Goal: Entertainment & Leisure: Consume media (video, audio)

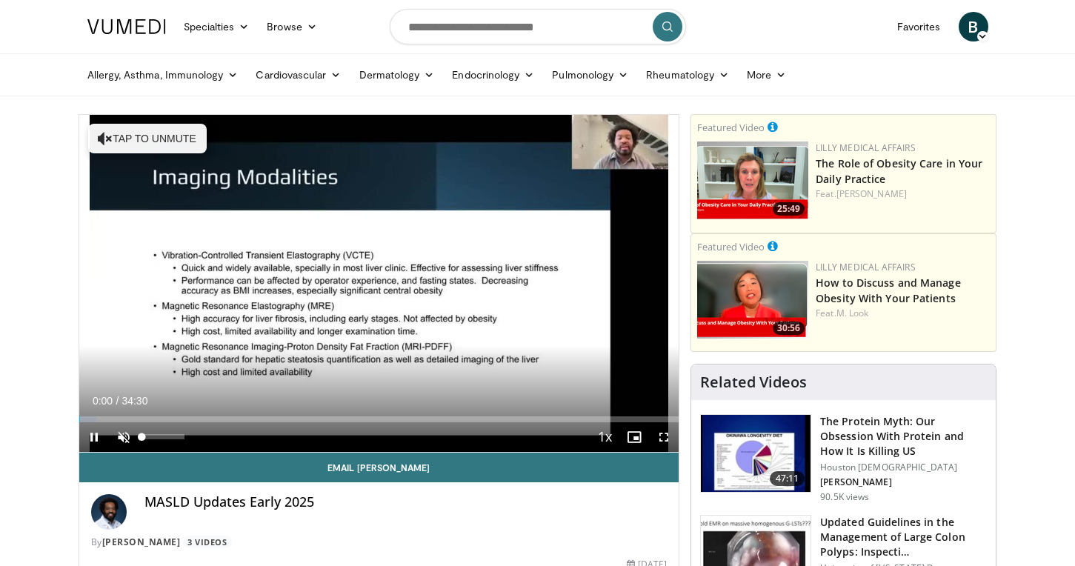
click at [122, 432] on span "Video Player" at bounding box center [124, 437] width 30 height 30
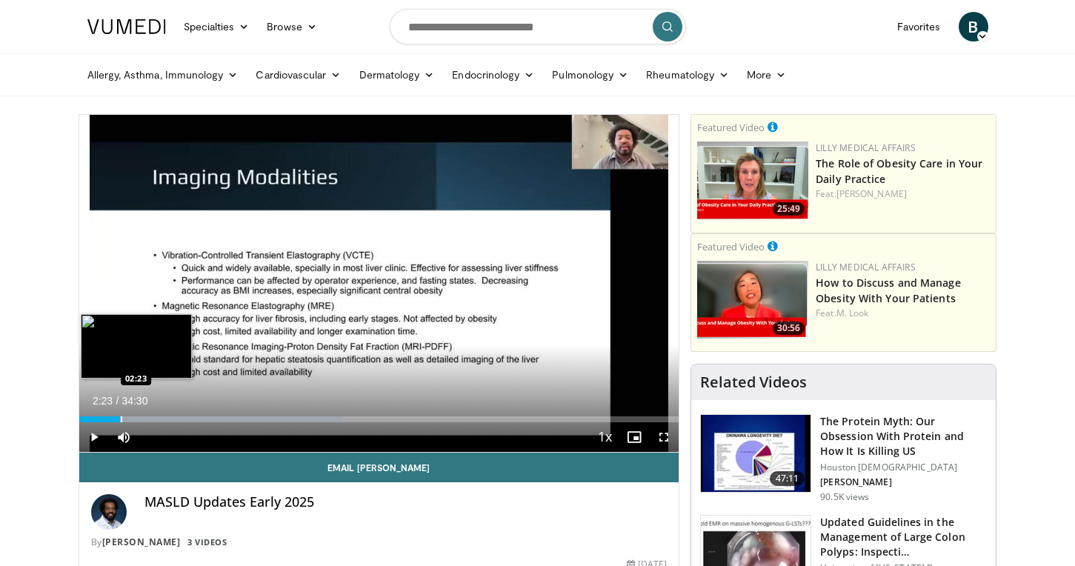
click at [121, 417] on div "Progress Bar" at bounding box center [121, 419] width 1 height 6
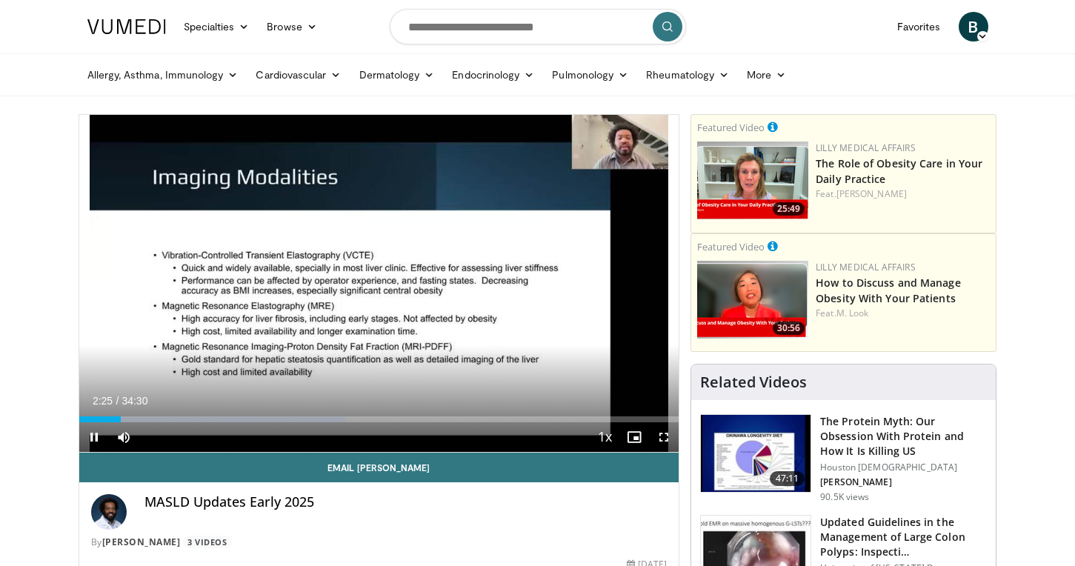
click at [99, 445] on span "Video Player" at bounding box center [94, 437] width 30 height 30
click at [91, 435] on span "Video Player" at bounding box center [94, 437] width 30 height 30
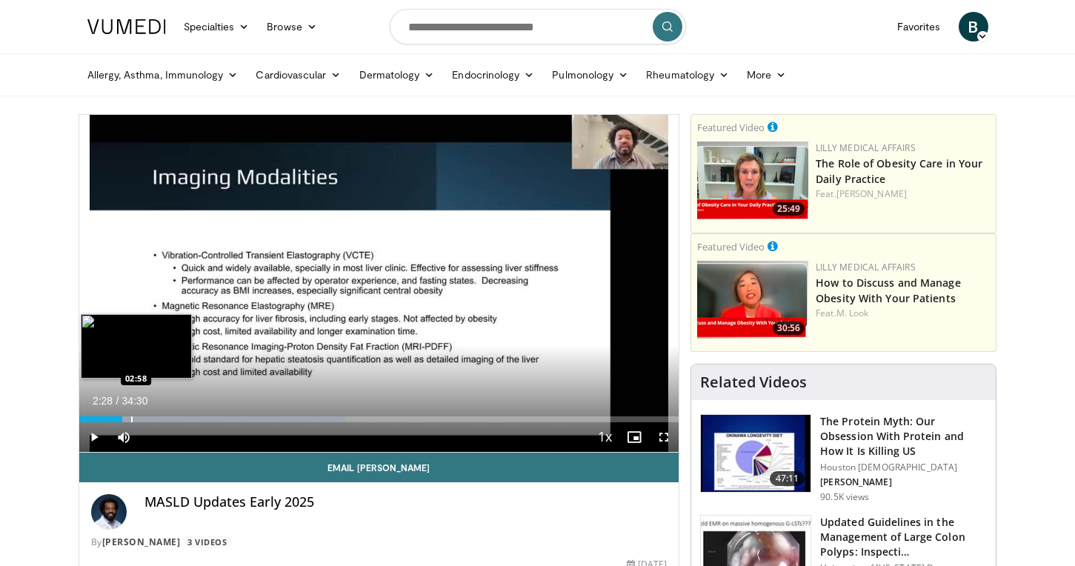
click at [131, 417] on div "Progress Bar" at bounding box center [131, 419] width 1 height 6
click at [139, 417] on div "Progress Bar" at bounding box center [139, 419] width 1 height 6
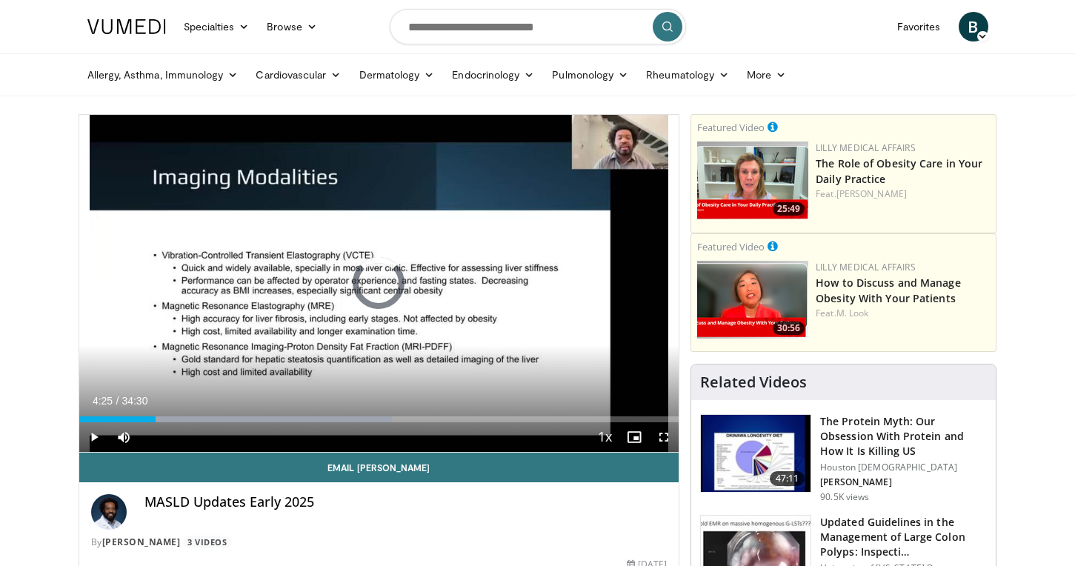
click at [156, 415] on div "Loaded : 52.17% 04:25 04:25" at bounding box center [379, 415] width 600 height 14
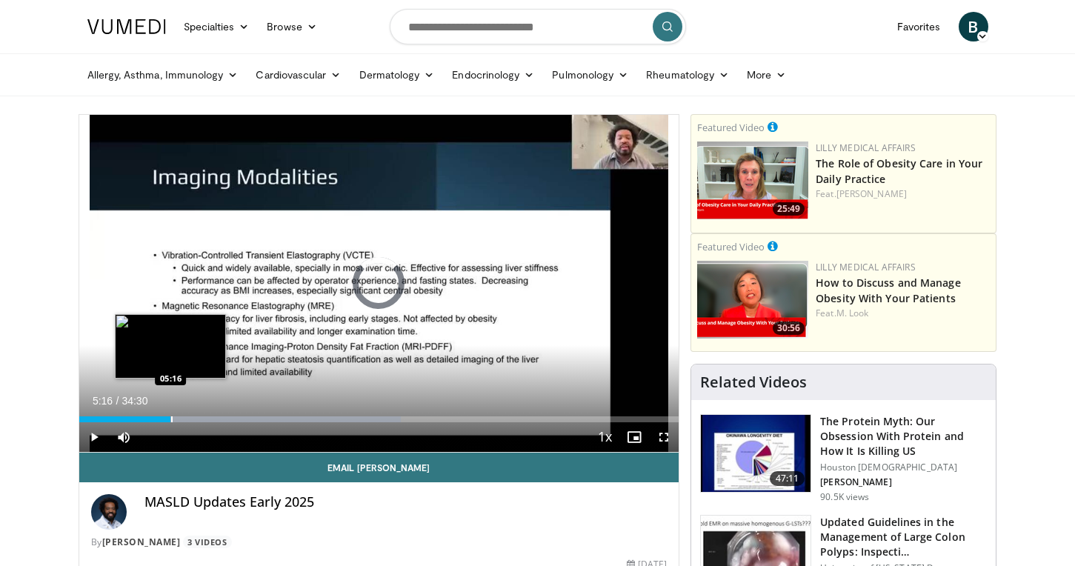
click at [171, 417] on div "Progress Bar" at bounding box center [171, 419] width 1 height 6
click at [184, 417] on div "Progress Bar" at bounding box center [184, 419] width 1 height 6
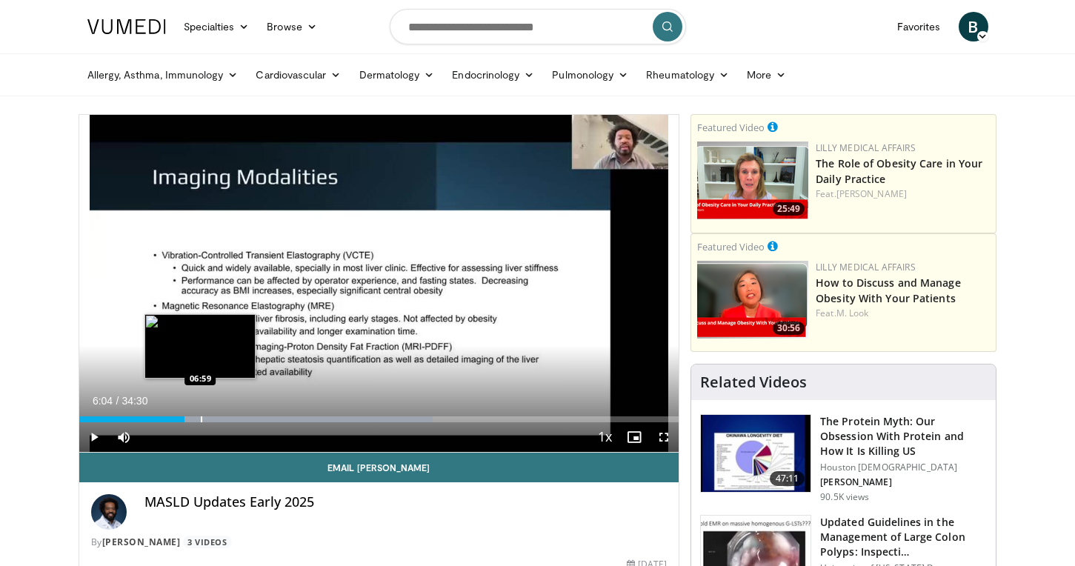
click at [201, 417] on div "Progress Bar" at bounding box center [201, 419] width 1 height 6
click at [217, 419] on div "Progress Bar" at bounding box center [217, 419] width 1 height 6
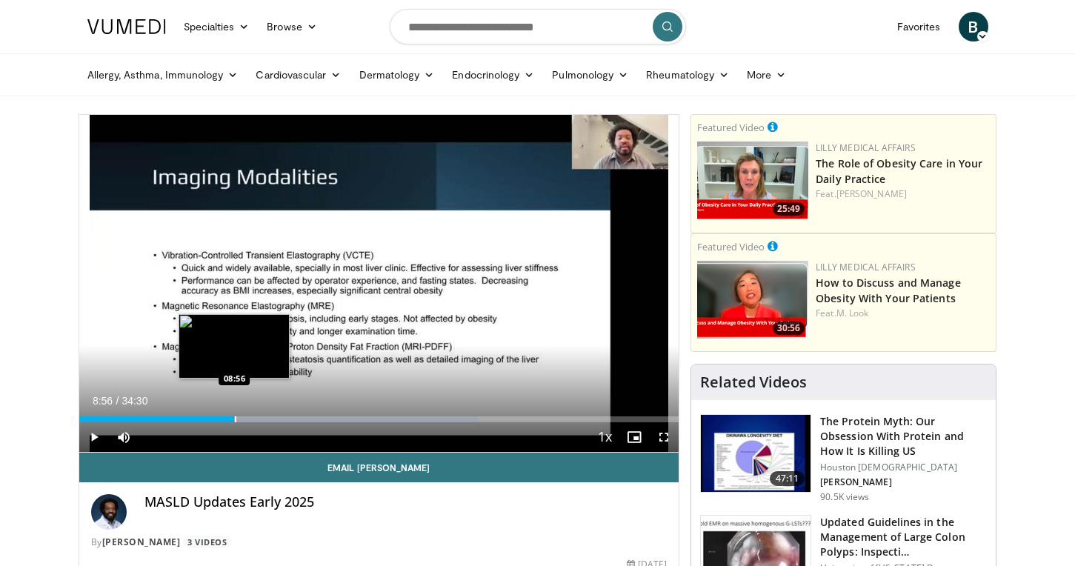
click at [235, 422] on div "Progress Bar" at bounding box center [235, 419] width 1 height 6
click at [247, 420] on div "Progress Bar" at bounding box center [247, 419] width 1 height 6
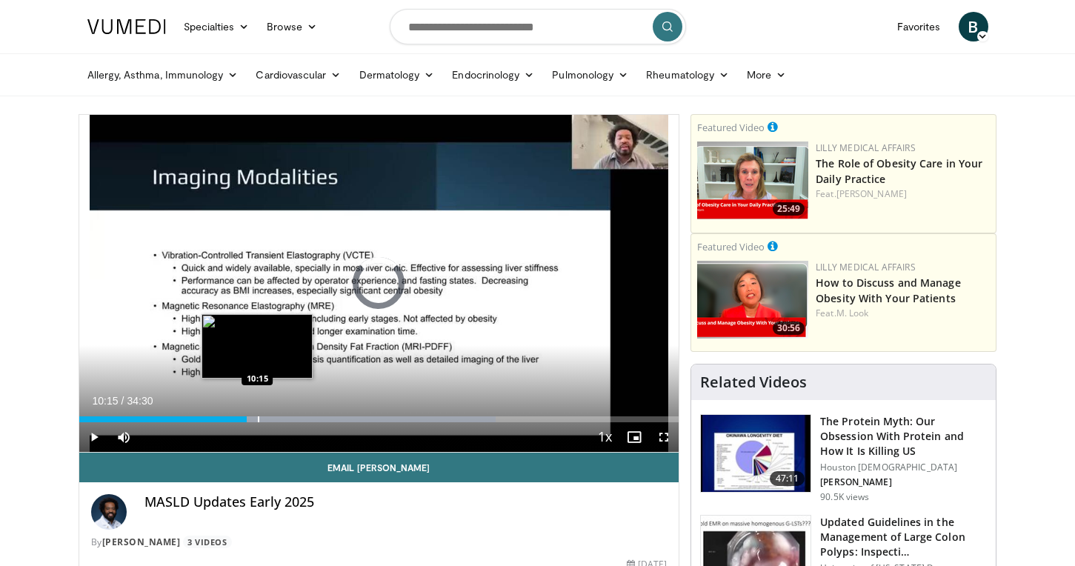
click at [258, 422] on div "Progress Bar" at bounding box center [258, 419] width 1 height 6
click at [270, 419] on div "Progress Bar" at bounding box center [270, 419] width 1 height 6
click at [285, 418] on div "Progress Bar" at bounding box center [285, 419] width 1 height 6
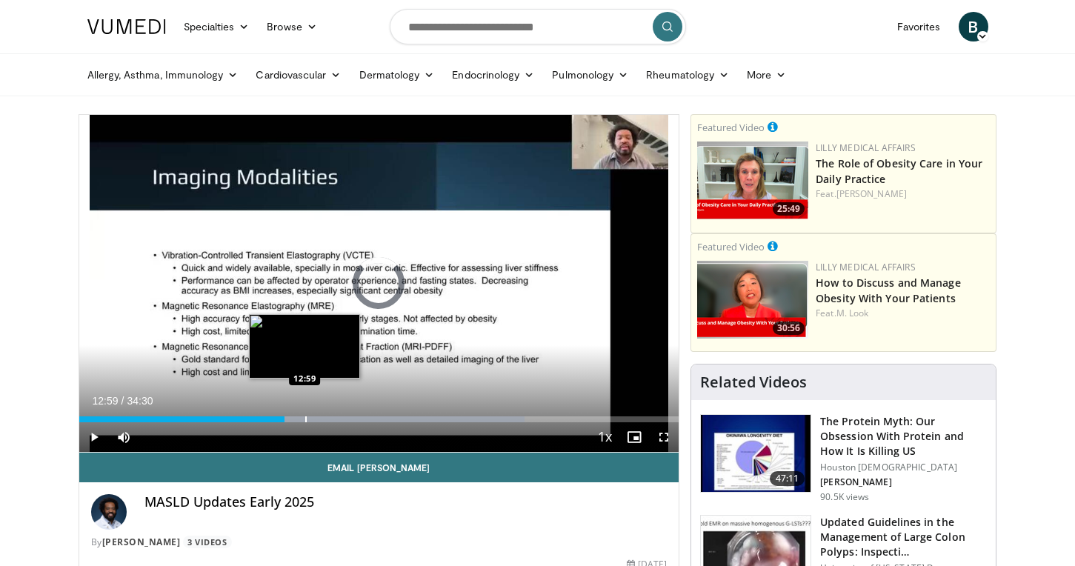
click at [305, 418] on div "Progress Bar" at bounding box center [305, 419] width 1 height 6
click at [323, 417] on div "Progress Bar" at bounding box center [323, 419] width 1 height 6
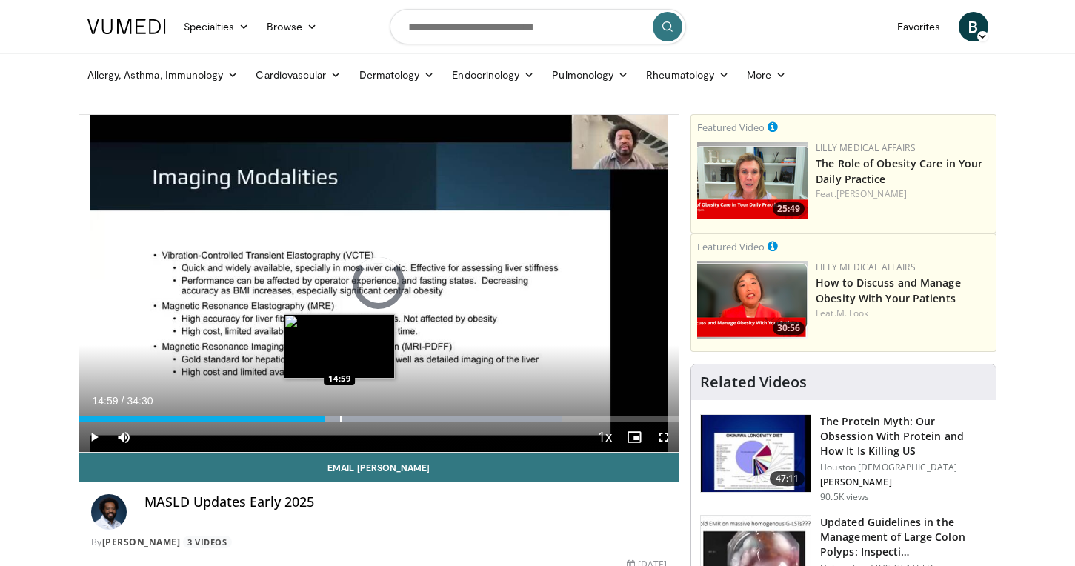
click at [340, 420] on div "Progress Bar" at bounding box center [340, 419] width 1 height 6
click at [356, 421] on div "Progress Bar" at bounding box center [356, 419] width 1 height 6
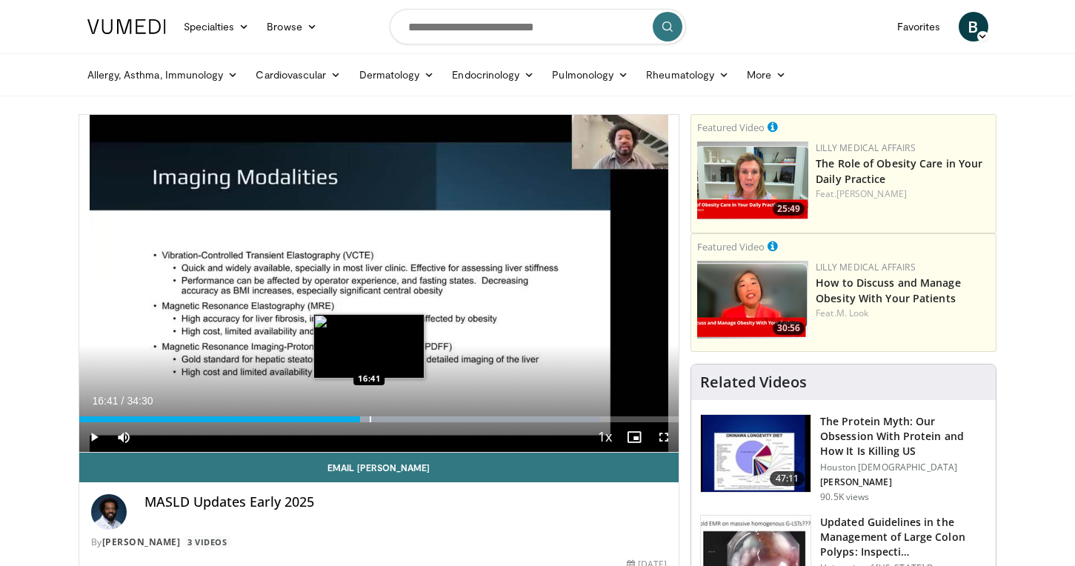
click at [370, 417] on div "Progress Bar" at bounding box center [370, 419] width 1 height 6
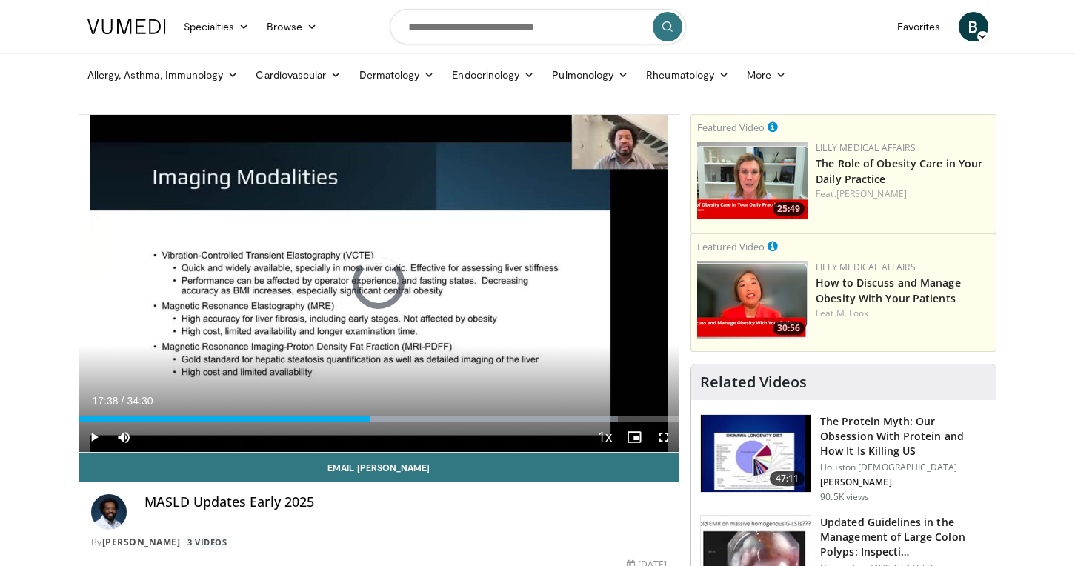
click at [386, 421] on div "Progress Bar" at bounding box center [386, 419] width 1 height 6
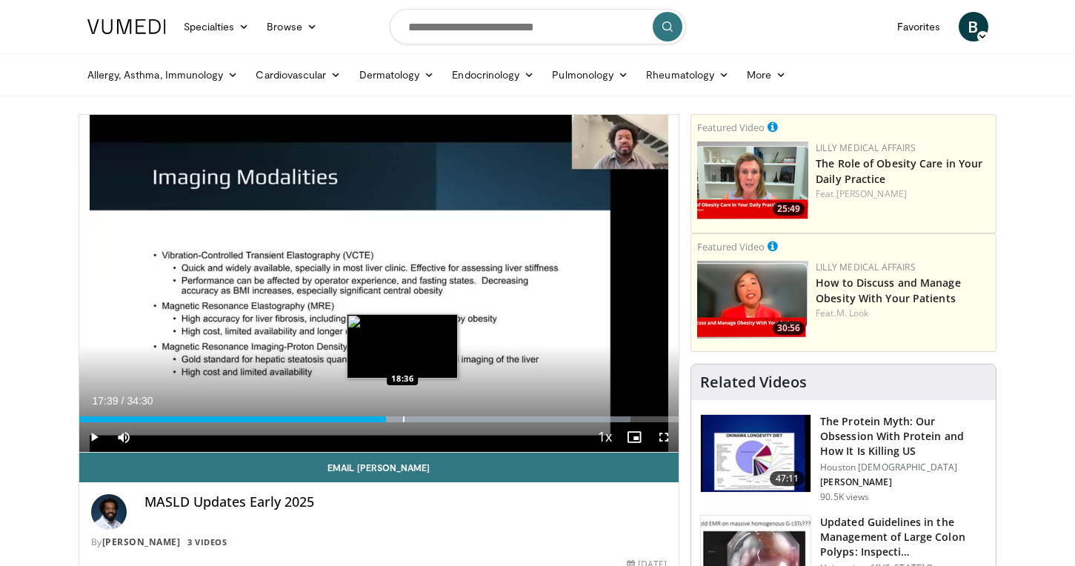
click at [403, 421] on div "Progress Bar" at bounding box center [403, 419] width 1 height 6
click at [414, 420] on div "Progress Bar" at bounding box center [414, 419] width 1 height 6
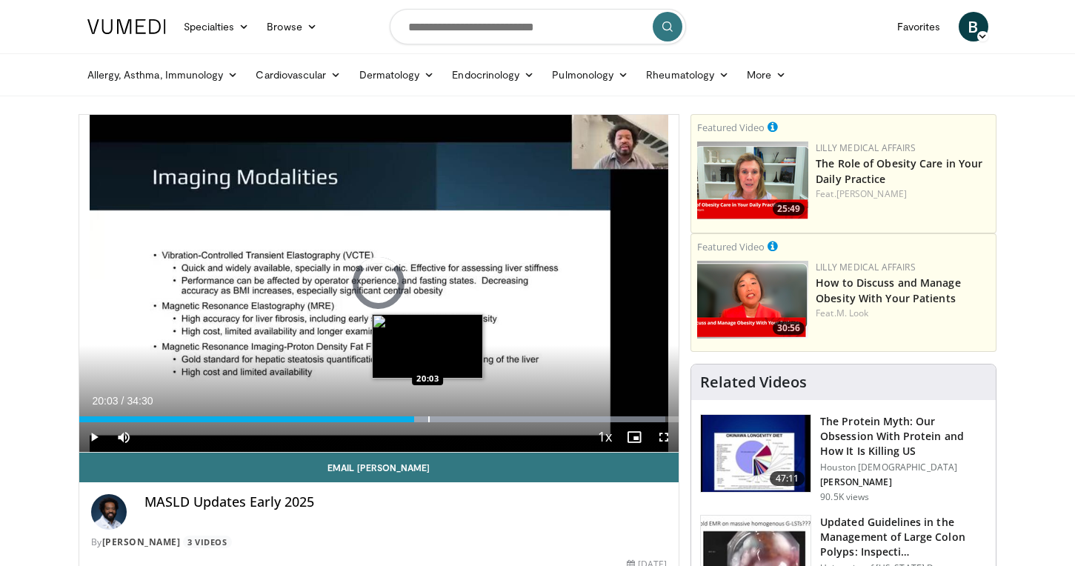
click at [428, 420] on div "Progress Bar" at bounding box center [428, 419] width 1 height 6
click at [445, 419] on div "Progress Bar" at bounding box center [445, 419] width 1 height 6
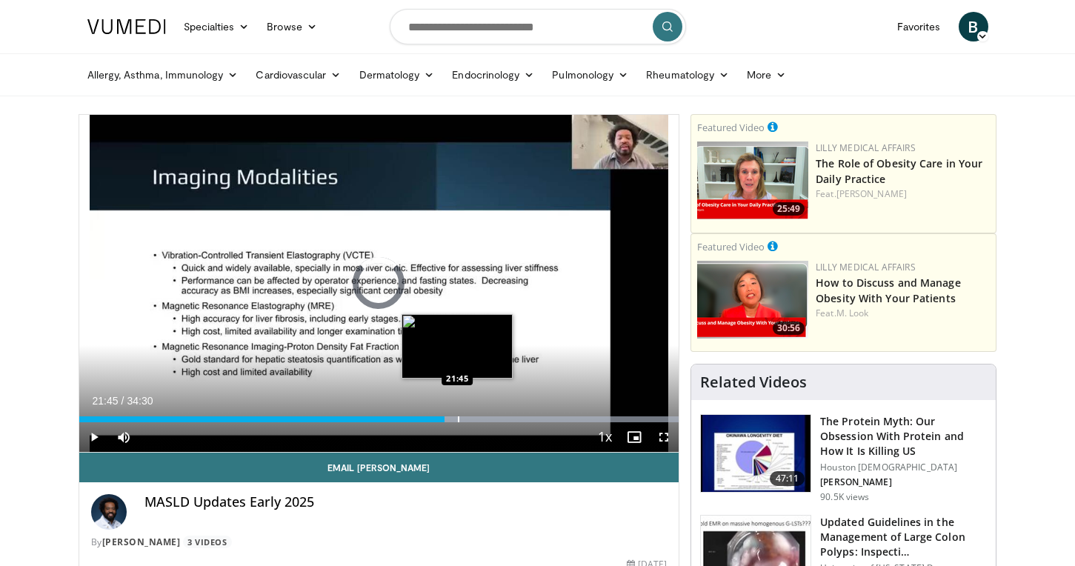
click at [458, 419] on div "Progress Bar" at bounding box center [458, 419] width 1 height 6
click at [476, 420] on div "Progress Bar" at bounding box center [476, 419] width 1 height 6
